Goal: Navigation & Orientation: Find specific page/section

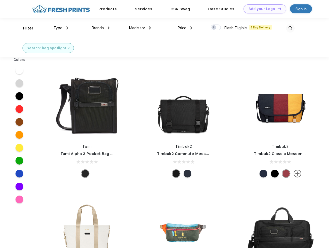
click at [263, 9] on link "Add your Logo Design Tool" at bounding box center [265, 8] width 43 height 9
click at [0, 0] on div "Design Tool" at bounding box center [0, 0] width 0 height 0
click at [277, 9] on link "Add your Logo Design Tool" at bounding box center [265, 8] width 43 height 9
click at [25, 28] on div "Filter" at bounding box center [28, 28] width 11 height 6
click at [61, 28] on span "Type" at bounding box center [57, 28] width 9 height 5
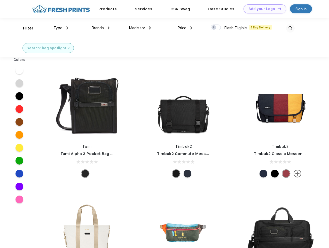
click at [100, 28] on span "Brands" at bounding box center [97, 28] width 12 height 5
click at [140, 28] on span "Made for" at bounding box center [137, 28] width 16 height 5
click at [185, 28] on span "Price" at bounding box center [181, 28] width 9 height 5
click at [216, 28] on div at bounding box center [216, 28] width 10 height 6
click at [214, 28] on input "checkbox" at bounding box center [212, 25] width 3 height 3
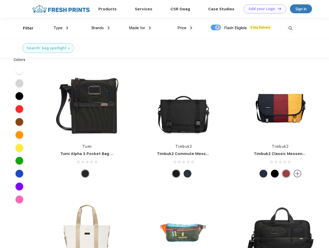
click at [290, 28] on img at bounding box center [290, 28] width 9 height 9
